Goal: Task Accomplishment & Management: Manage account settings

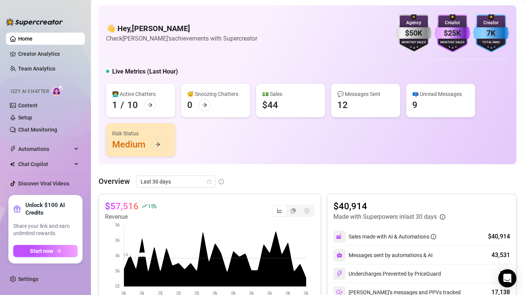
scroll to position [53, 0]
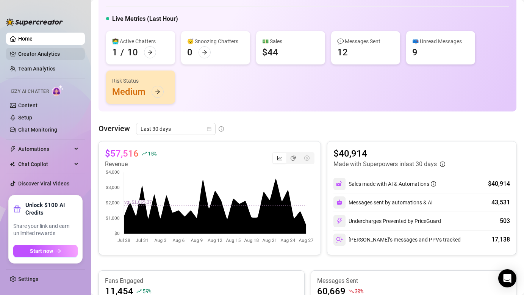
click at [37, 54] on link "Creator Analytics" at bounding box center [48, 54] width 61 height 12
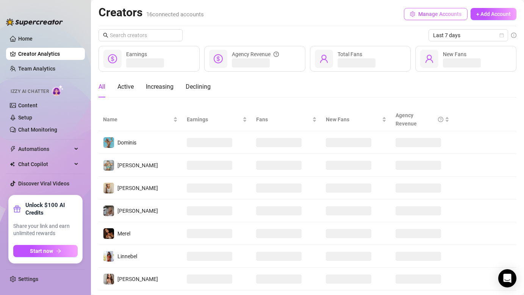
click at [415, 11] on button "Manage Accounts" at bounding box center [436, 14] width 64 height 12
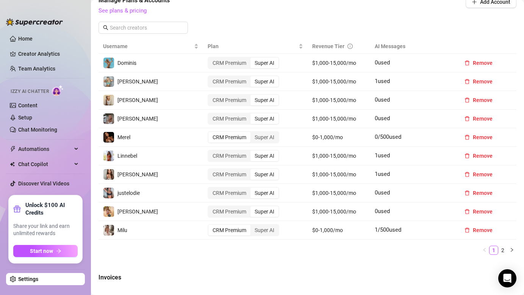
scroll to position [265, 0]
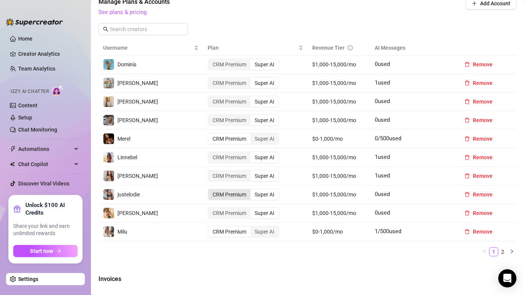
click at [225, 195] on div "CRM Premium" at bounding box center [230, 194] width 42 height 11
click at [210, 190] on input "CRM Premium" at bounding box center [210, 190] width 0 height 0
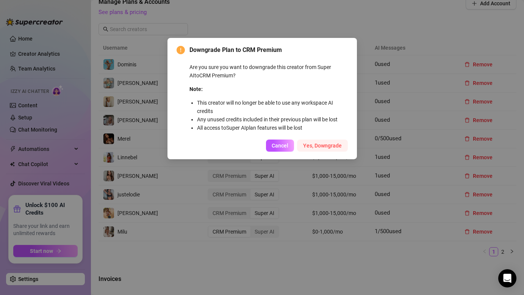
click at [312, 147] on span "Yes, Downgrade" at bounding box center [322, 146] width 39 height 6
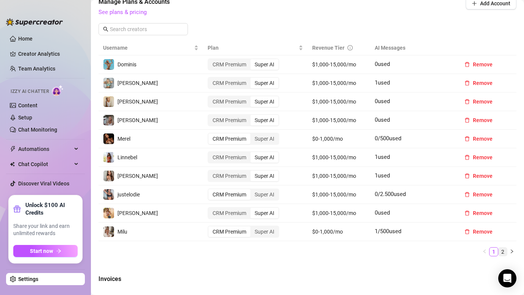
click at [502, 251] on link "2" at bounding box center [503, 252] width 8 height 8
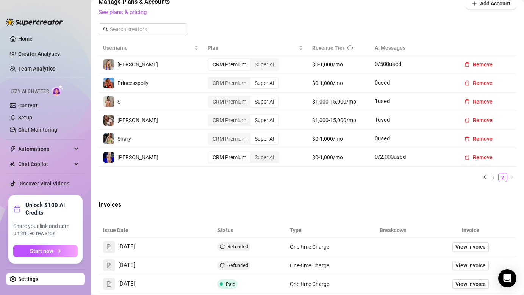
click at [28, 32] on ul "Home Creator Analytics Team Analytics Izzy AI Chatter Content Setup Chat Monito…" at bounding box center [45, 111] width 79 height 163
click at [28, 45] on ul "Home Creator Analytics Team Analytics Izzy AI Chatter Content Setup Chat Monito…" at bounding box center [45, 111] width 79 height 163
click at [28, 54] on link "Creator Analytics" at bounding box center [48, 54] width 61 height 12
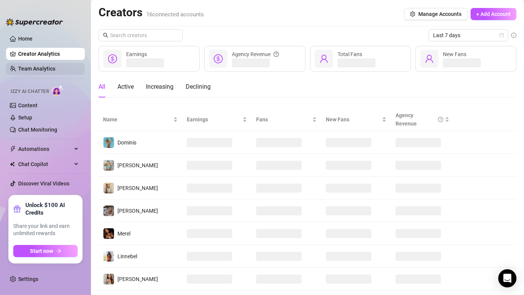
click at [36, 66] on link "Team Analytics" at bounding box center [36, 69] width 37 height 6
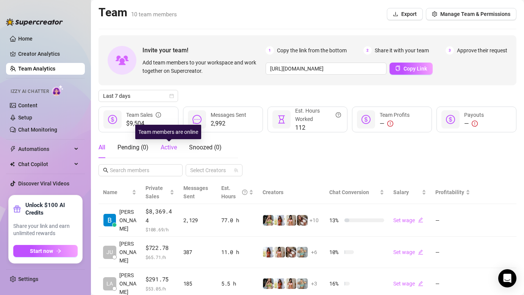
click at [172, 144] on span "Active" at bounding box center [169, 147] width 16 height 7
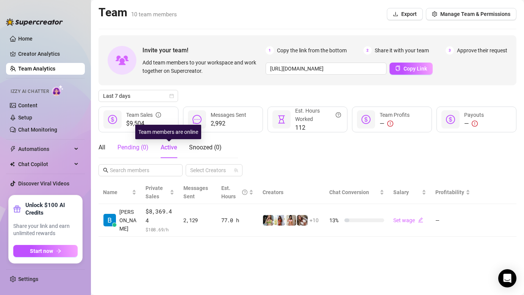
click at [133, 146] on div "Pending ( 0 )" at bounding box center [133, 147] width 31 height 9
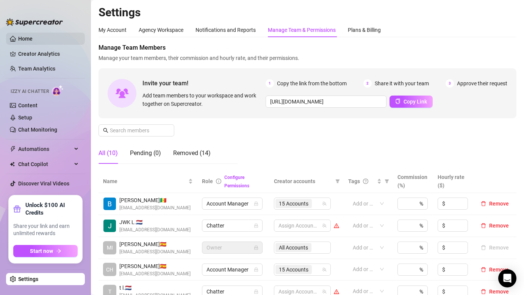
click at [33, 37] on link "Home" at bounding box center [25, 39] width 14 height 6
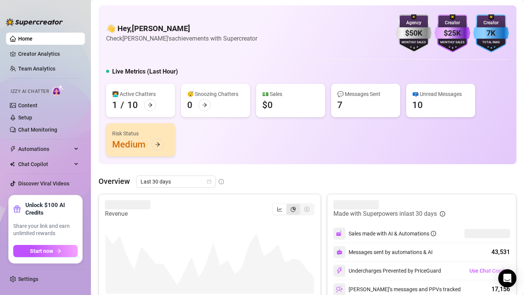
click at [289, 209] on div "segmented control" at bounding box center [294, 209] width 14 height 11
click at [289, 205] on input "segmented control" at bounding box center [289, 205] width 0 height 0
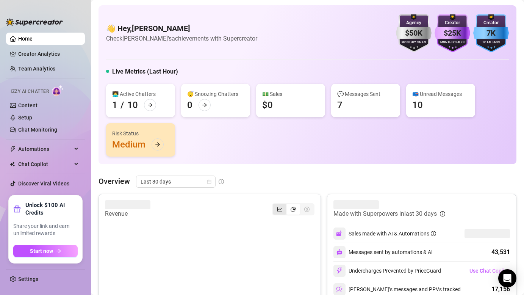
click at [282, 207] on icon "line-chart" at bounding box center [279, 209] width 5 height 5
click at [275, 205] on input "segmented control" at bounding box center [275, 205] width 0 height 0
